Goal: Navigation & Orientation: Find specific page/section

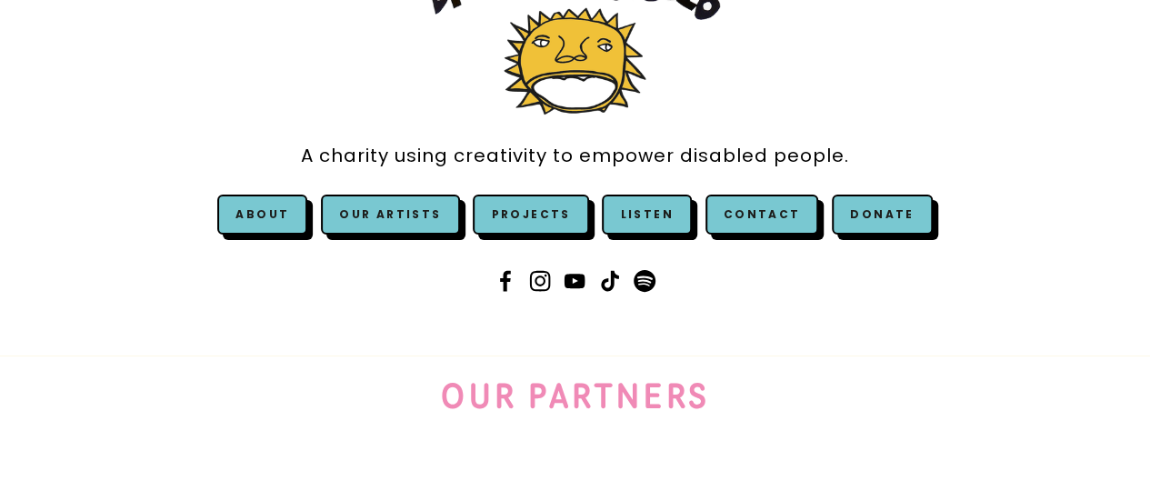
scroll to position [182, 0]
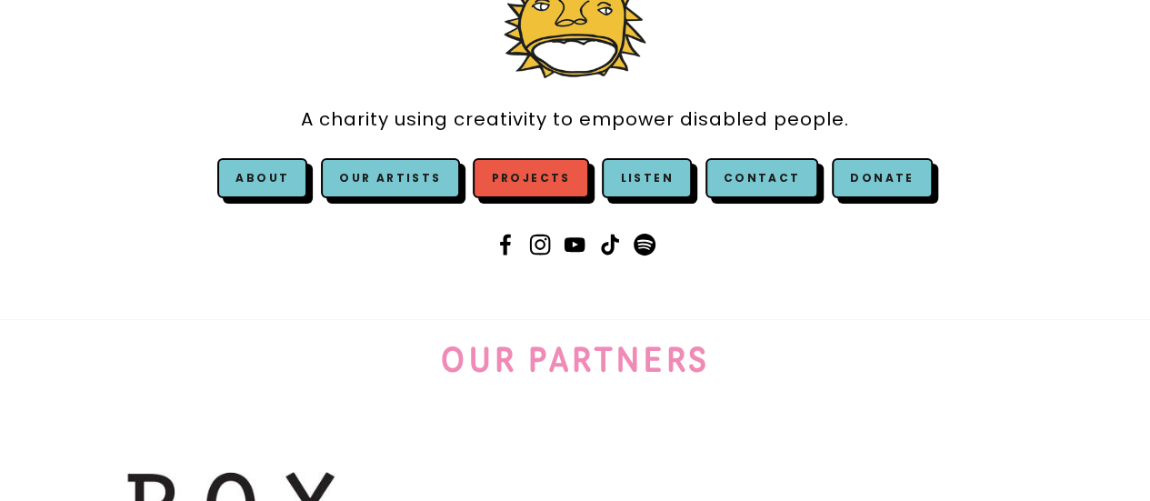
click at [541, 170] on link "Projects" at bounding box center [530, 178] width 115 height 40
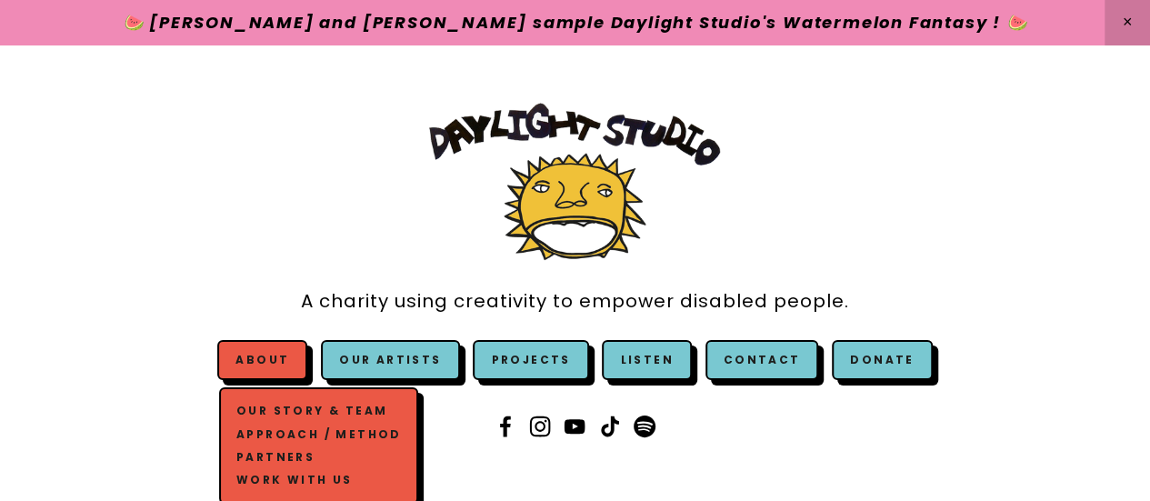
click at [316, 474] on link "Work with us" at bounding box center [319, 479] width 174 height 23
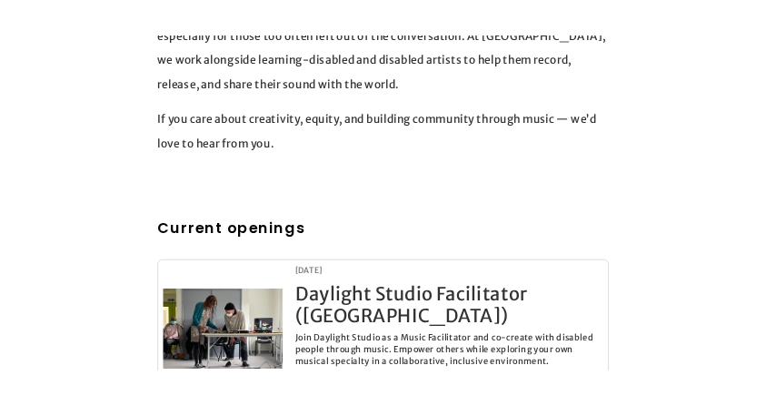
scroll to position [800, 0]
